Goal: Task Accomplishment & Management: Complete application form

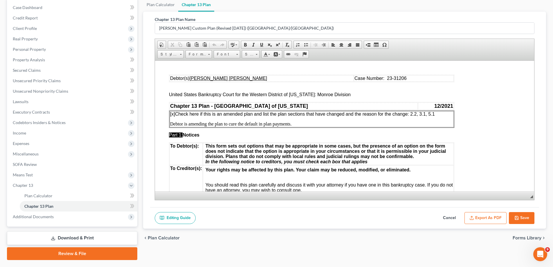
scroll to position [58, 0]
click at [528, 215] on button "Save" at bounding box center [522, 218] width 26 height 12
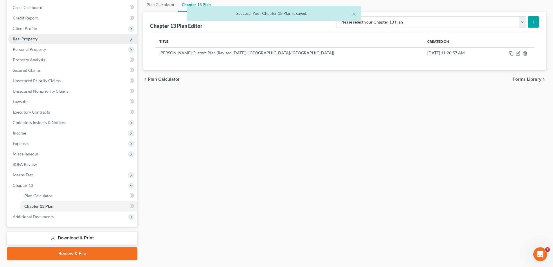
scroll to position [0, 0]
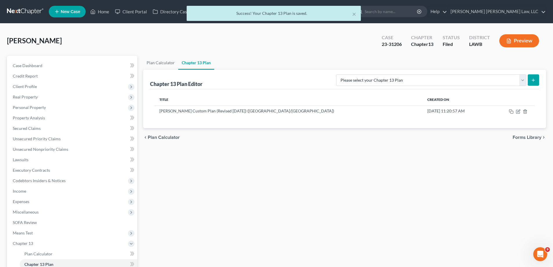
click at [107, 14] on div "× Success! Your Chapter 13 Plan is saved." at bounding box center [273, 15] width 553 height 18
click at [106, 11] on div "× Success! Your Chapter 13 Plan is saved." at bounding box center [273, 15] width 553 height 18
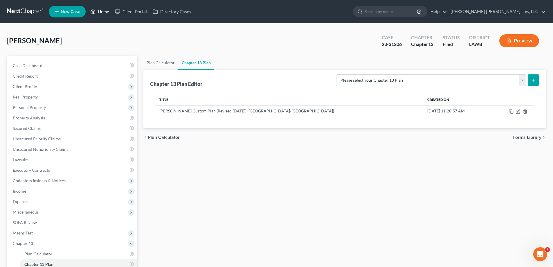
click at [101, 13] on link "Home" at bounding box center [99, 11] width 25 height 10
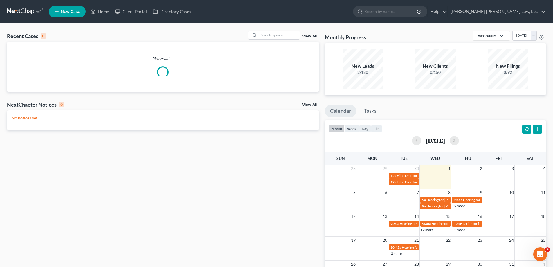
drag, startPoint x: 277, startPoint y: 36, endPoint x: 281, endPoint y: 23, distance: 13.7
click at [277, 35] on input "search" at bounding box center [279, 35] width 41 height 8
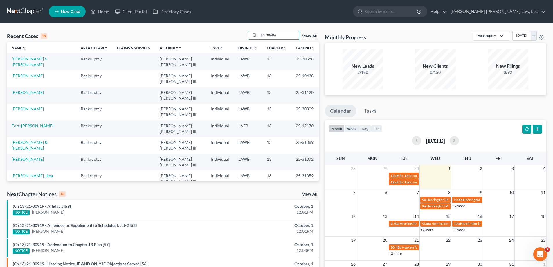
type input "25-30686"
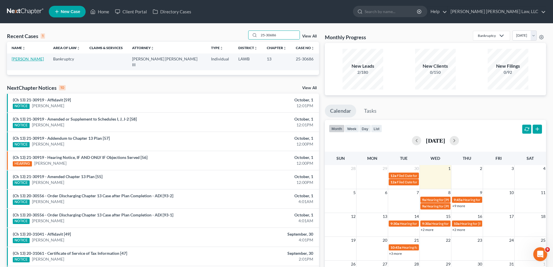
click at [25, 60] on link "[PERSON_NAME]" at bounding box center [28, 58] width 32 height 5
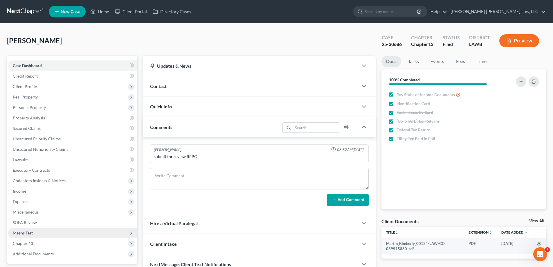
scroll to position [29, 0]
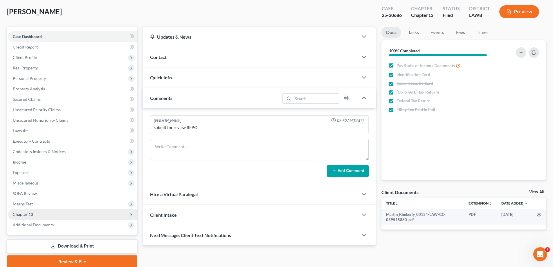
click at [30, 213] on span "Chapter 13" at bounding box center [23, 214] width 20 height 5
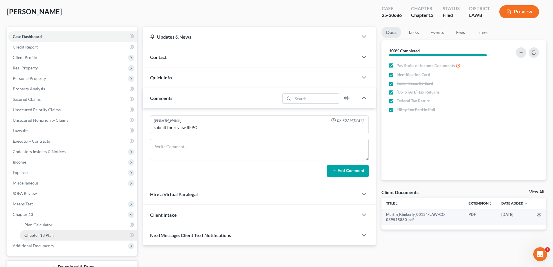
click at [48, 237] on span "Chapter 13 Plan" at bounding box center [38, 235] width 29 height 5
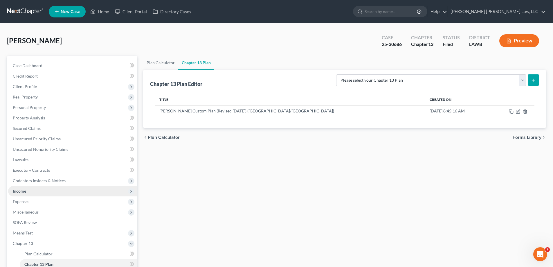
click at [26, 190] on span "Income" at bounding box center [72, 191] width 129 height 10
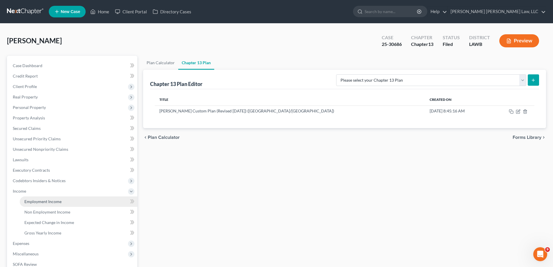
click at [46, 202] on span "Employment Income" at bounding box center [42, 201] width 37 height 5
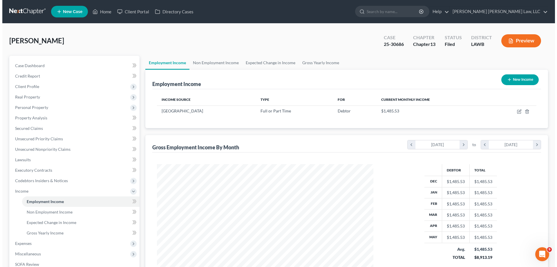
scroll to position [108, 228]
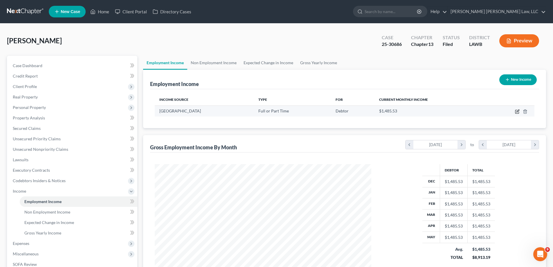
click at [517, 111] on td at bounding box center [510, 110] width 47 height 11
click at [516, 112] on icon "button" at bounding box center [517, 111] width 5 height 5
select select "0"
select select "4"
select select "2"
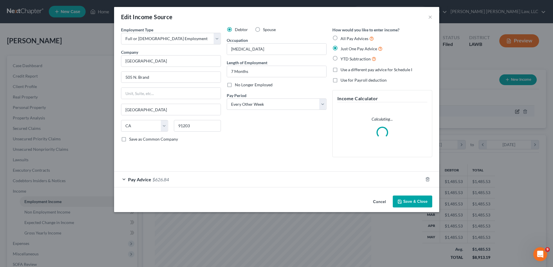
scroll to position [109, 230]
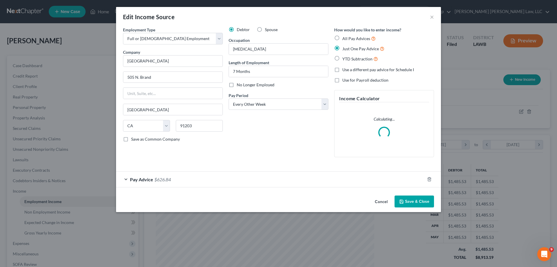
click at [237, 84] on label "No Longer Employed" at bounding box center [256, 85] width 38 height 6
click at [239, 84] on input "No Longer Employed" at bounding box center [241, 84] width 4 height 4
checkbox input "true"
click at [409, 203] on button "Save & Close" at bounding box center [414, 201] width 39 height 12
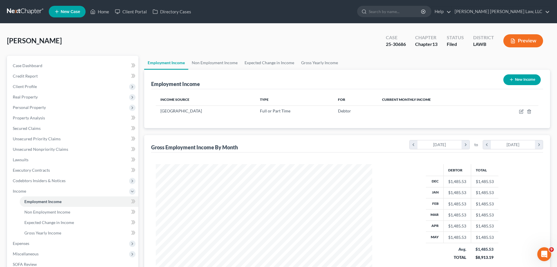
scroll to position [290155, 290036]
click at [513, 80] on button "New Income" at bounding box center [517, 79] width 37 height 11
select select "0"
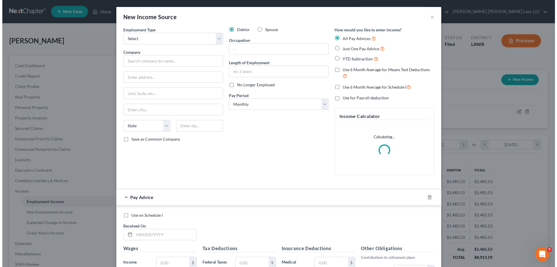
scroll to position [109, 230]
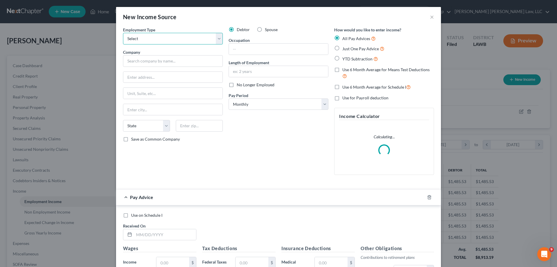
click at [153, 41] on select "Select Full or [DEMOGRAPHIC_DATA] Employment Self Employment" at bounding box center [173, 39] width 100 height 12
select select "0"
click at [123, 33] on select "Select Full or [DEMOGRAPHIC_DATA] Employment Self Employment" at bounding box center [173, 39] width 100 height 12
click at [154, 62] on input "text" at bounding box center [173, 61] width 100 height 12
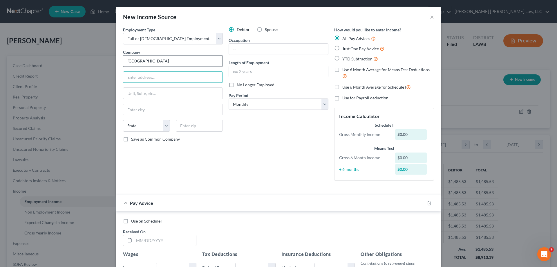
type input "[GEOGRAPHIC_DATA]"
click at [258, 72] on input "text" at bounding box center [278, 71] width 99 height 11
type input "1 month"
drag, startPoint x: 189, startPoint y: 61, endPoint x: -57, endPoint y: 68, distance: 246.0
click at [0, 68] on html "Home New Case Client Portal Directory Cases [PERSON_NAME] [PERSON_NAME] Law, LL…" at bounding box center [278, 180] width 557 height 361
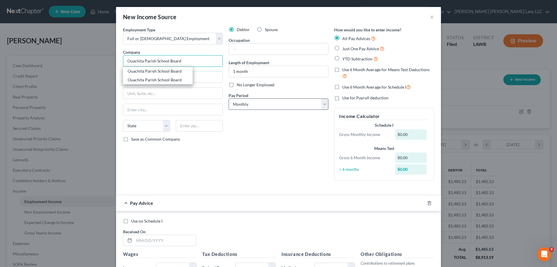
type input "Ouachita Parish School Board"
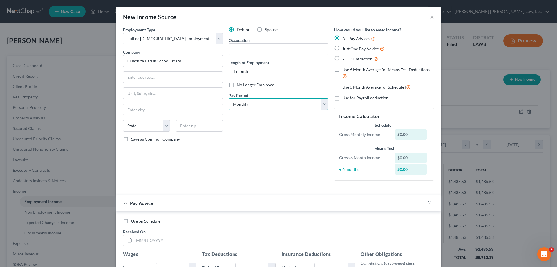
click at [255, 107] on select "Select Monthly Twice Monthly Every Other Week Weekly" at bounding box center [279, 104] width 100 height 12
select select "3"
click at [229, 98] on select "Select Monthly Twice Monthly Every Other Week Weekly" at bounding box center [279, 104] width 100 height 12
click at [359, 51] on label "Just One Pay Advice" at bounding box center [364, 48] width 42 height 7
click at [349, 49] on input "Just One Pay Advice" at bounding box center [347, 47] width 4 height 4
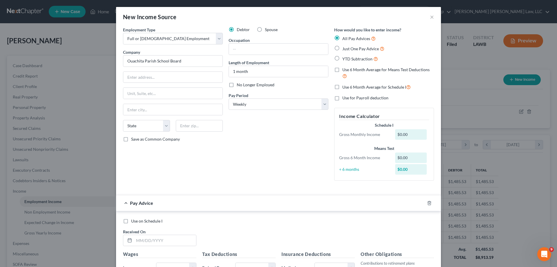
radio input "true"
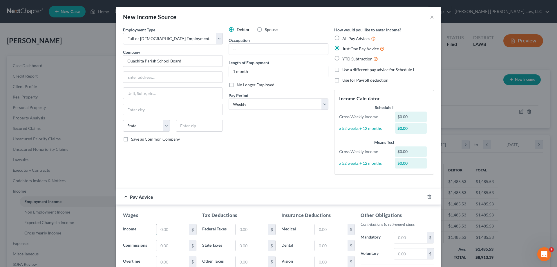
click at [166, 228] on input "text" at bounding box center [172, 229] width 33 height 11
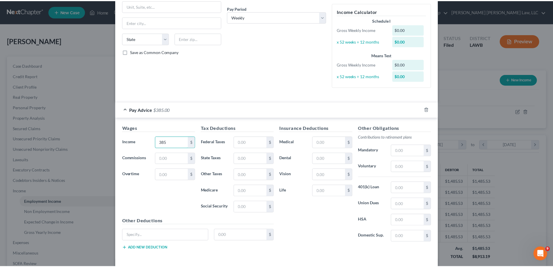
scroll to position [111, 0]
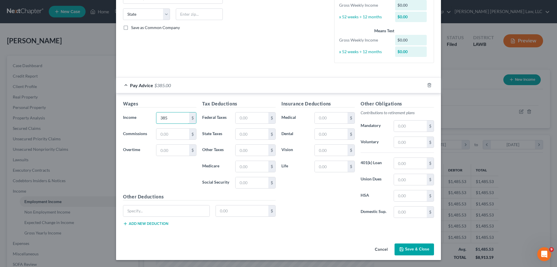
type input "385"
drag, startPoint x: 408, startPoint y: 244, endPoint x: 557, endPoint y: 259, distance: 149.6
click at [408, 244] on button "Save & Close" at bounding box center [414, 249] width 39 height 12
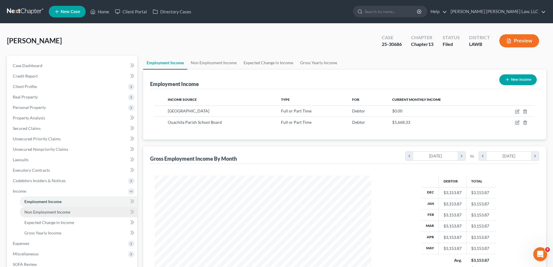
scroll to position [29, 0]
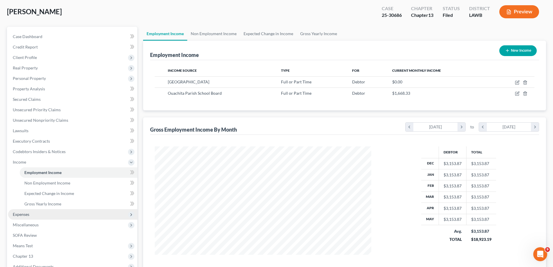
click at [34, 216] on span "Expenses" at bounding box center [72, 214] width 129 height 10
